Goal: Complete application form

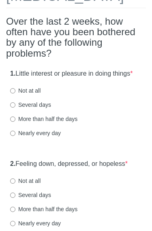
scroll to position [63, 0]
click at [12, 94] on input "Not at all" at bounding box center [12, 90] width 5 height 5
radio input "true"
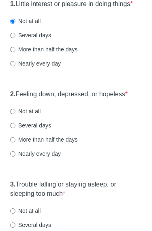
scroll to position [136, 0]
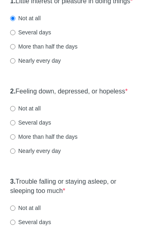
click at [15, 111] on input "Not at all" at bounding box center [12, 108] width 5 height 5
radio input "true"
click at [14, 126] on input "Several days" at bounding box center [12, 122] width 5 height 5
radio input "true"
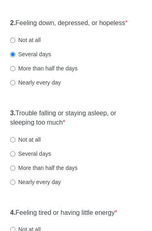
scroll to position [206, 0]
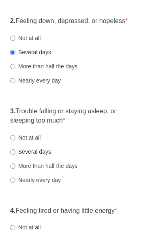
click at [15, 155] on input "Several days" at bounding box center [12, 152] width 5 height 5
radio input "true"
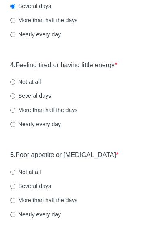
scroll to position [352, 0]
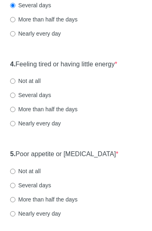
click at [15, 98] on input "Several days" at bounding box center [12, 95] width 5 height 5
radio input "true"
click at [13, 175] on input "Not at all" at bounding box center [12, 171] width 5 height 5
radio input "true"
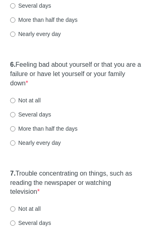
scroll to position [533, 0]
click at [13, 103] on input "Not at all" at bounding box center [12, 100] width 5 height 5
radio input "true"
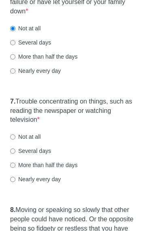
scroll to position [605, 0]
click at [14, 155] on label "Several days" at bounding box center [30, 151] width 41 height 8
click at [14, 154] on input "Several days" at bounding box center [12, 151] width 5 height 5
radio input "true"
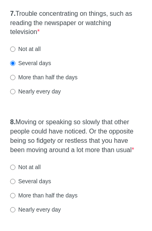
scroll to position [696, 0]
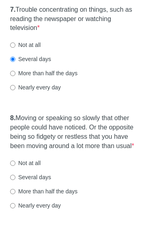
click at [15, 166] on input "Not at all" at bounding box center [12, 163] width 5 height 5
radio input "true"
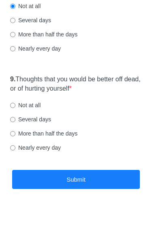
scroll to position [878, 0]
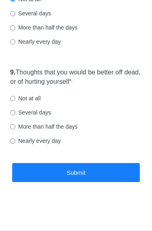
click at [15, 98] on input "Not at all" at bounding box center [12, 98] width 5 height 5
radio input "true"
click at [32, 178] on button "Submit" at bounding box center [76, 172] width 128 height 19
